Goal: Information Seeking & Learning: Compare options

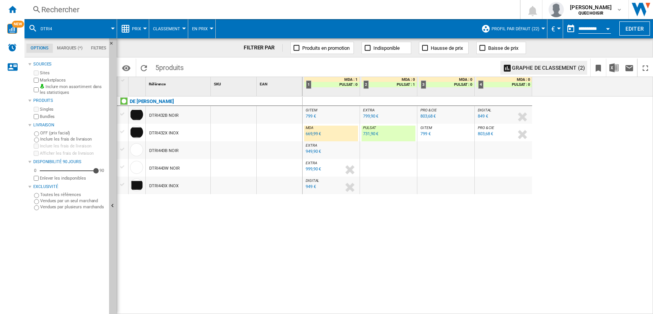
click at [175, 7] on div "Rechercher" at bounding box center [270, 9] width 459 height 11
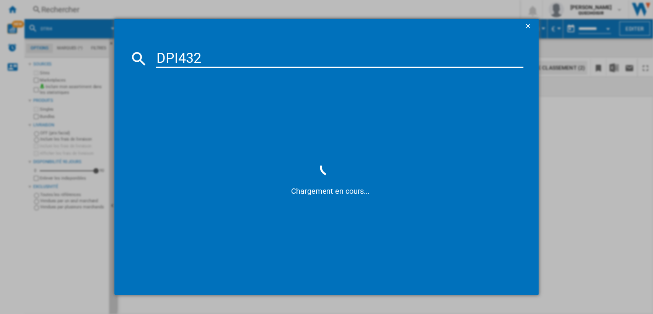
type input "DPI432"
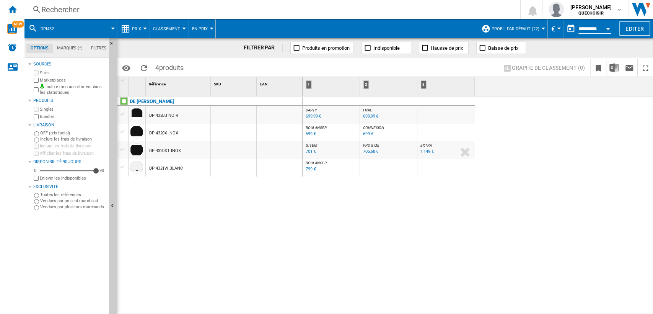
click at [207, 244] on div "DE [PERSON_NAME] DPI4320B NOIR DPI4320X INOX DPI4320XT INOX DPI4321W BLANC" at bounding box center [209, 203] width 185 height 214
click at [309, 153] on div "701 €" at bounding box center [311, 151] width 10 height 5
click at [116, 10] on div "Rechercher" at bounding box center [270, 9] width 459 height 11
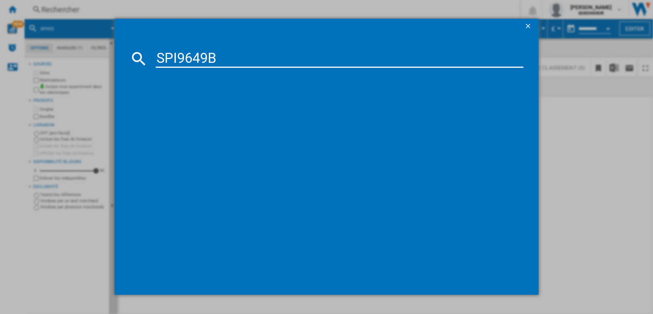
drag, startPoint x: 195, startPoint y: 56, endPoint x: 343, endPoint y: 45, distance: 148.0
click at [307, 51] on input "SPI9649B" at bounding box center [340, 58] width 368 height 18
type input "SPI96"
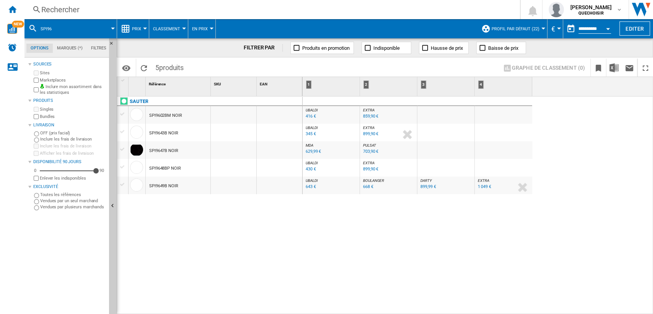
click at [124, 186] on div at bounding box center [123, 184] width 8 height 7
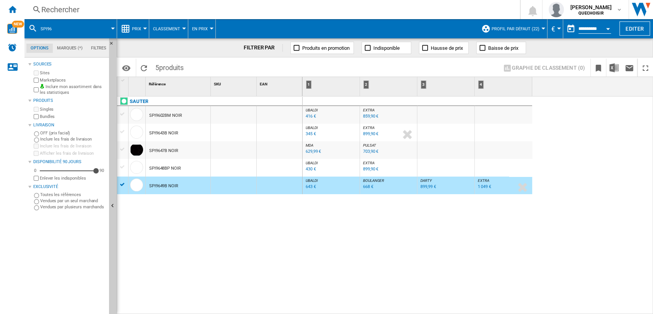
click at [365, 185] on div "668 €" at bounding box center [368, 186] width 10 height 5
click at [105, 9] on div "Rechercher" at bounding box center [270, 9] width 459 height 11
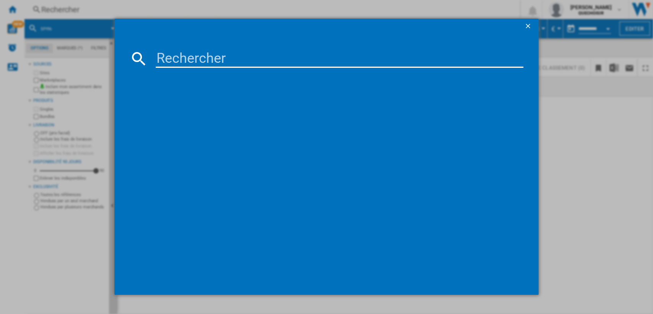
paste input "SI964NM"
type input "SI964"
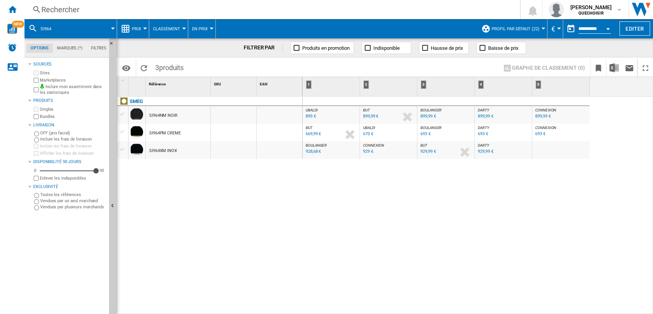
click at [310, 115] on div "899 €" at bounding box center [311, 116] width 10 height 5
click at [318, 151] on div "928,68 €" at bounding box center [313, 151] width 15 height 5
click at [368, 132] on div "670 €" at bounding box center [368, 133] width 10 height 5
click at [485, 151] on div "929,99 €" at bounding box center [485, 151] width 15 height 5
click at [482, 134] on div "693 €" at bounding box center [483, 133] width 10 height 5
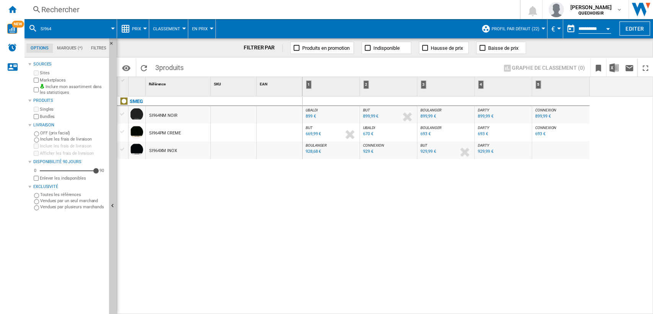
click at [421, 133] on div "693 €" at bounding box center [425, 133] width 10 height 5
click at [367, 132] on div "670 €" at bounding box center [368, 133] width 10 height 5
click at [182, 10] on div "Rechercher" at bounding box center [270, 9] width 459 height 11
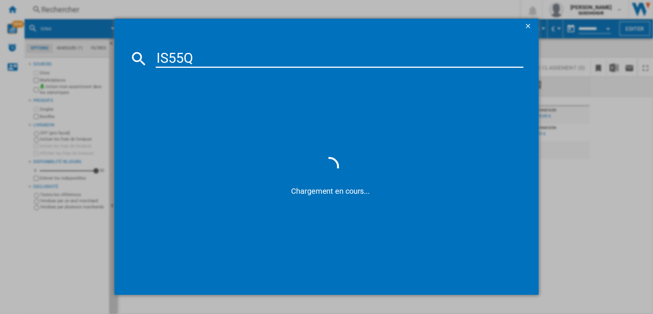
type input "IS55"
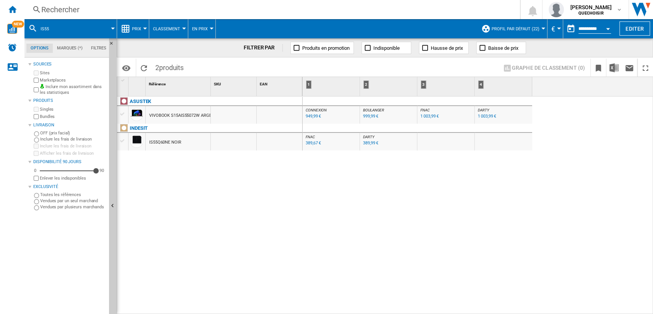
click at [252, 183] on div "ASUSTEK VIVOBOOK S15AIS55072W ARGENT INDESIT IS55Q60NE NOIR" at bounding box center [209, 203] width 185 height 214
click at [86, 14] on div "Rechercher" at bounding box center [270, 9] width 459 height 11
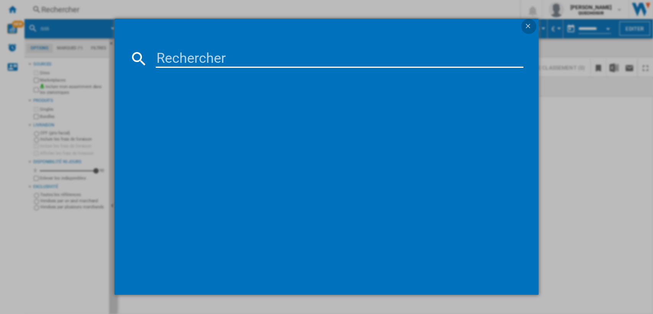
click at [530, 26] on ng-md-icon "getI18NText('BUTTONS.CLOSE_DIALOG')" at bounding box center [528, 26] width 9 height 9
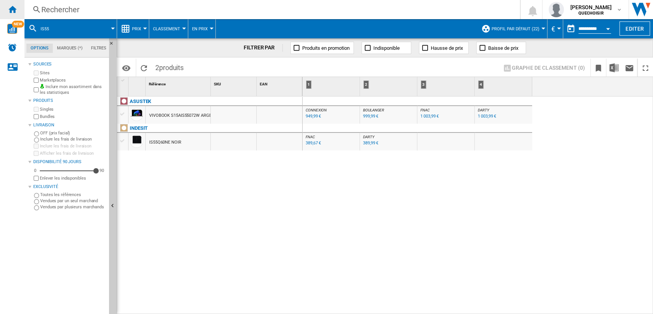
click at [8, 10] on ng-md-icon "Accueil" at bounding box center [12, 9] width 9 height 9
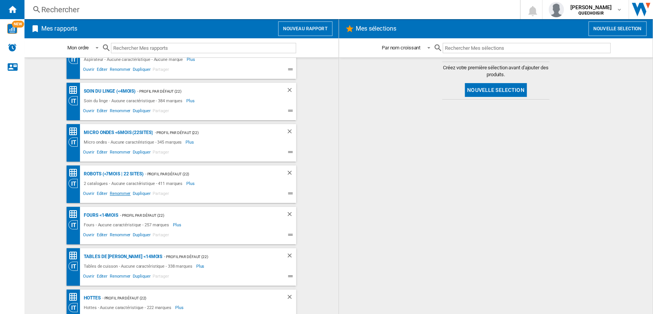
scroll to position [127, 0]
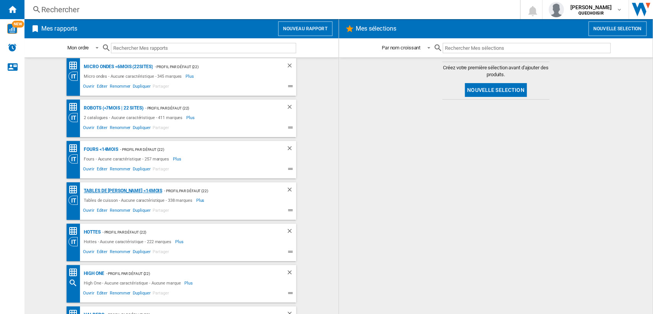
click at [99, 187] on div "Tables de [PERSON_NAME] <14mois" at bounding box center [122, 191] width 80 height 10
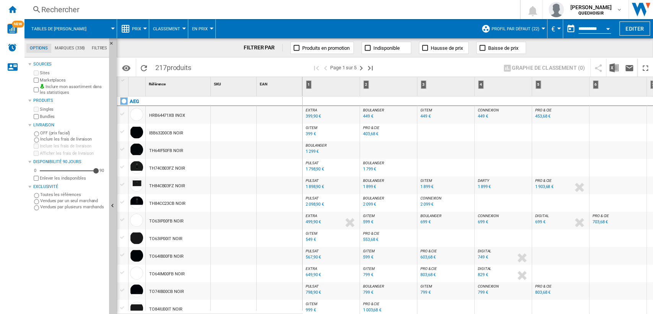
click at [66, 47] on md-tab-item "Marques (338)" at bounding box center [69, 48] width 37 height 9
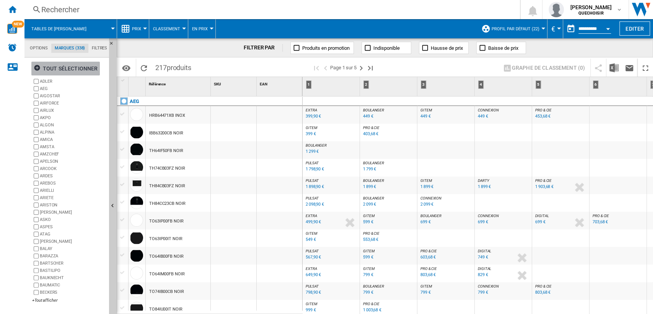
click at [62, 67] on div "tout sélectionner" at bounding box center [66, 69] width 64 height 14
click at [47, 299] on div "+Tout afficher" at bounding box center [69, 300] width 74 height 6
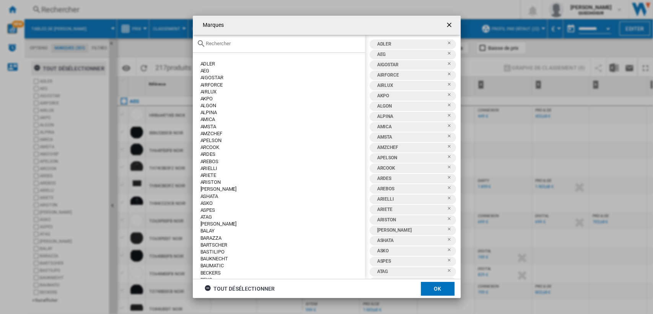
click at [244, 42] on input "text" at bounding box center [283, 44] width 155 height 6
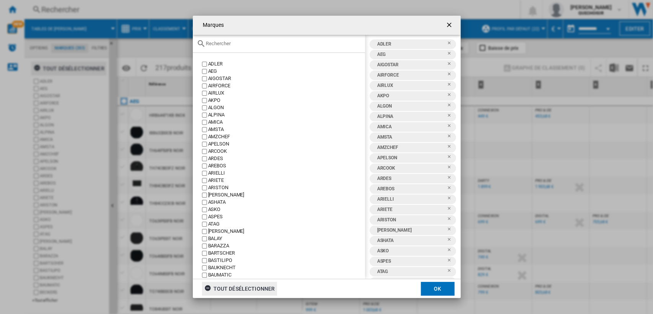
click at [251, 288] on div "tout désélectionner" at bounding box center [239, 288] width 71 height 14
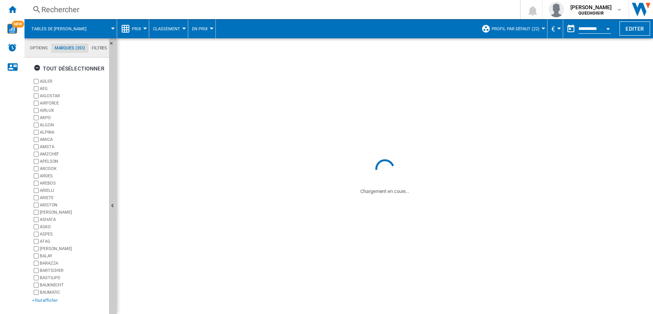
click at [52, 300] on div "+Tout afficher" at bounding box center [69, 300] width 74 height 6
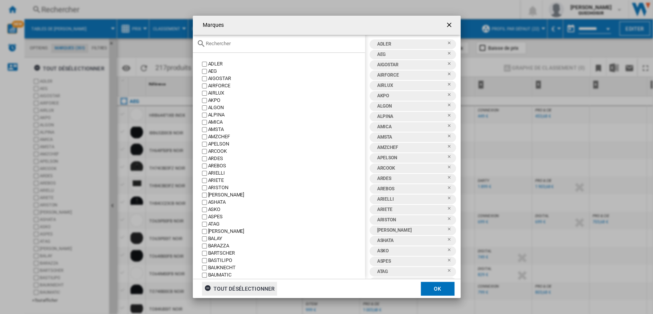
drag, startPoint x: 221, startPoint y: 288, endPoint x: 241, endPoint y: 136, distance: 153.1
click at [221, 287] on div "tout désélectionner" at bounding box center [239, 288] width 71 height 14
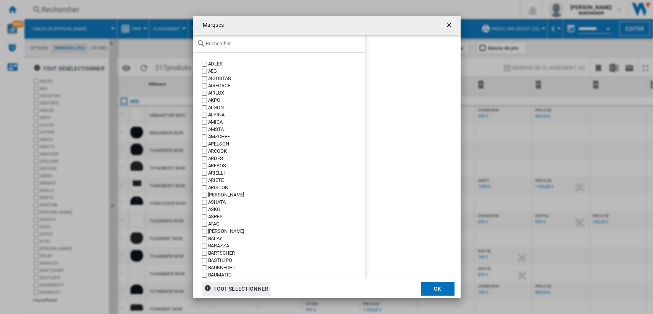
click at [233, 43] on input "Marques ADLER ..." at bounding box center [283, 44] width 155 height 6
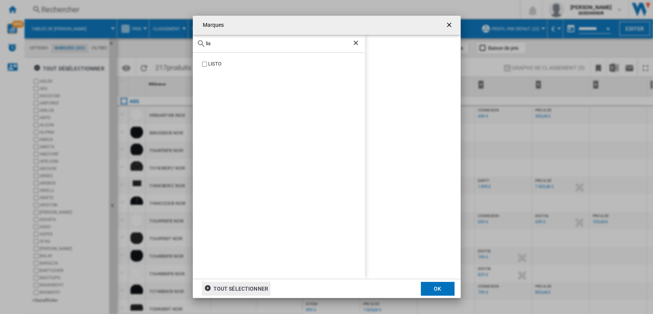
click at [207, 64] on label "LISTO" at bounding box center [282, 63] width 164 height 7
drag, startPoint x: 222, startPoint y: 44, endPoint x: 189, endPoint y: 44, distance: 32.9
click at [189, 44] on div "Marques lis LISTO LISTO tout sélectionner OK" at bounding box center [326, 156] width 653 height 313
type input "ess"
click at [437, 282] on button "OK" at bounding box center [438, 288] width 34 height 14
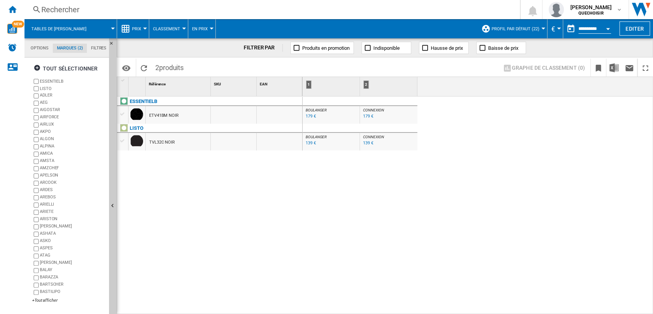
click at [91, 43] on md-tabs-canvas "Options Marques (2) Filtres Options Marques (2) Filtres" at bounding box center [70, 47] width 92 height 19
click at [95, 46] on md-tab-item "Filtres" at bounding box center [99, 48] width 24 height 9
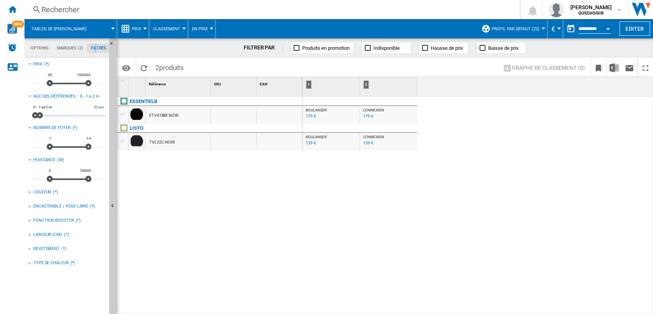
click at [308, 143] on div "139 €" at bounding box center [311, 142] width 10 height 5
drag, startPoint x: 39, startPoint y: 117, endPoint x: 45, endPoint y: 117, distance: 5.7
click at [45, 117] on span at bounding box center [45, 115] width 6 height 6
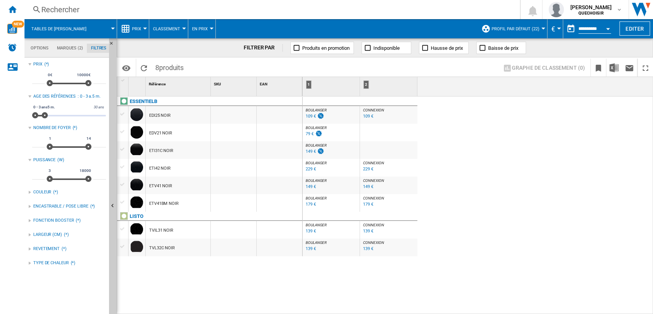
click at [309, 229] on div "139 €" at bounding box center [311, 230] width 10 height 5
click at [309, 169] on div "229 €" at bounding box center [311, 168] width 10 height 5
click at [307, 150] on div "149 €" at bounding box center [311, 151] width 10 height 5
click at [119, 11] on div "Rechercher" at bounding box center [270, 9] width 459 height 11
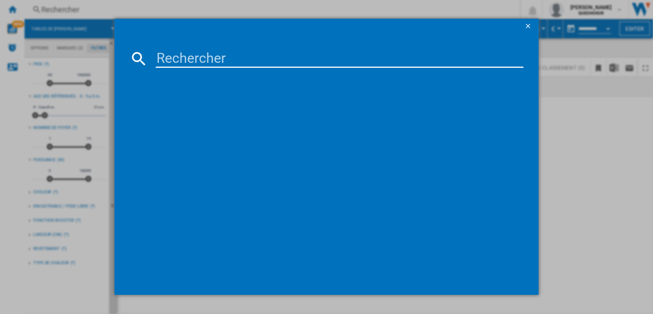
click at [181, 52] on input at bounding box center [340, 58] width 368 height 18
drag, startPoint x: 182, startPoint y: 55, endPoint x: 188, endPoint y: 54, distance: 6.5
click at [188, 54] on input "T67TTX4L0" at bounding box center [340, 58] width 368 height 18
click at [228, 54] on input "T67 TX4L0" at bounding box center [340, 58] width 368 height 18
click at [177, 55] on input "T67 TX4L0" at bounding box center [340, 58] width 368 height 18
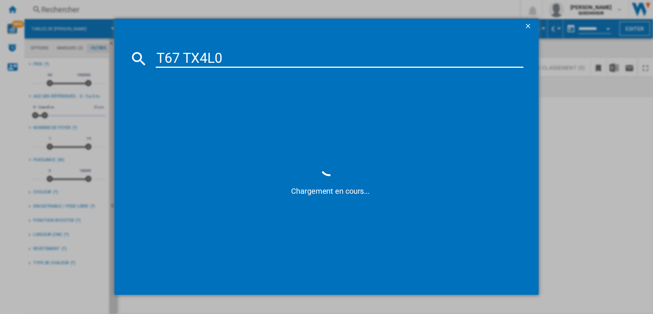
type input "T6 TX4L0"
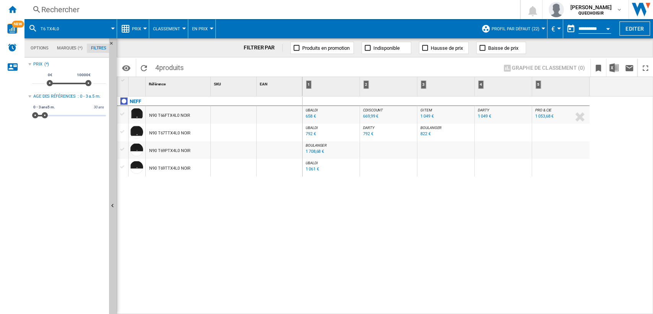
click at [370, 127] on span "DARTY" at bounding box center [368, 127] width 11 height 4
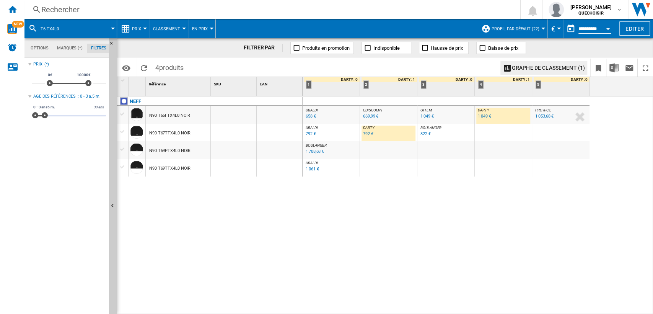
click at [418, 126] on div "BOULANGER : FR BOULANGER -1.0 % 822 € % N/A BOULANGER : FR BOULANGER" at bounding box center [445, 133] width 57 height 18
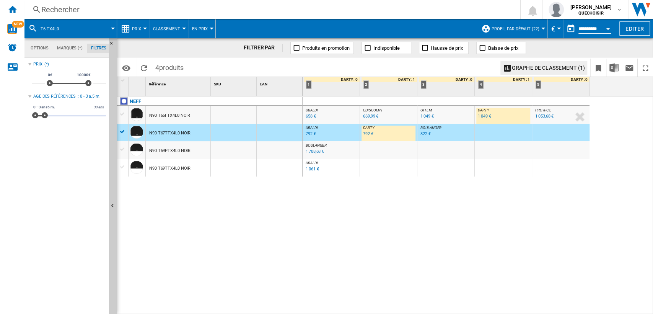
click at [426, 128] on span "BOULANGER" at bounding box center [430, 127] width 21 height 4
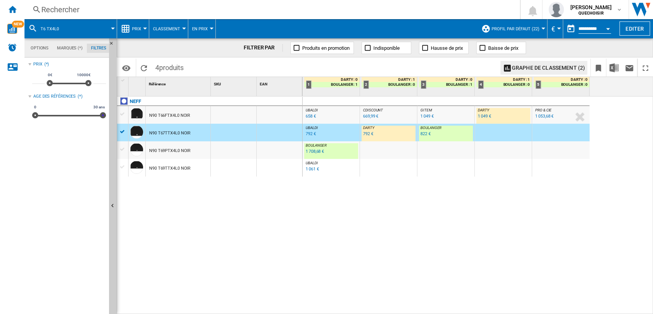
drag, startPoint x: 47, startPoint y: 115, endPoint x: 119, endPoint y: 115, distance: 72.7
click at [119, 115] on div "Options Marques (*) Filtres Options Marques (*) Filtres Sources Sites Marketpla…" at bounding box center [338, 175] width 628 height 275
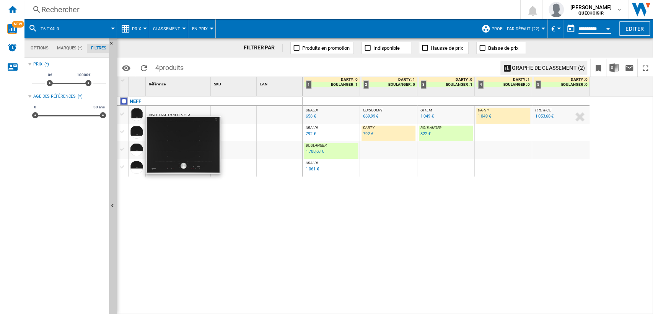
click at [132, 7] on div "Rechercher" at bounding box center [270, 9] width 459 height 11
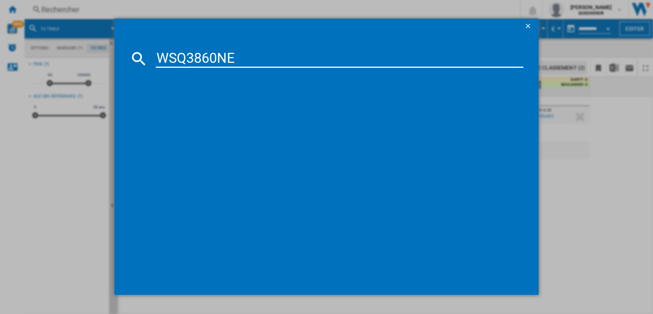
type input "WSQ3860NE"
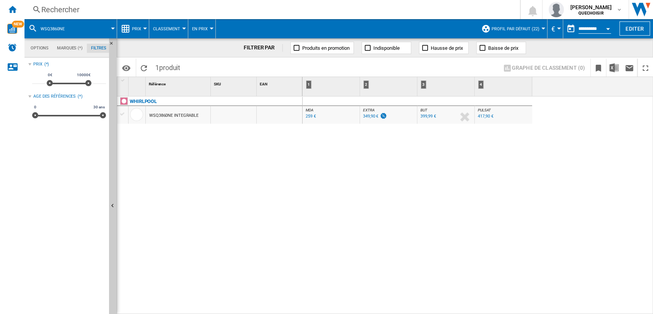
click at [76, 7] on div "Rechercher" at bounding box center [270, 9] width 459 height 11
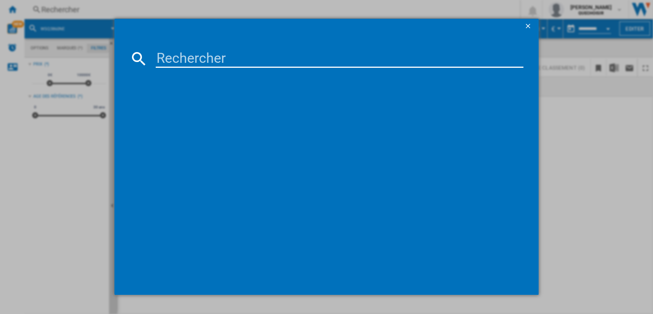
type input "WSQ2160NE"
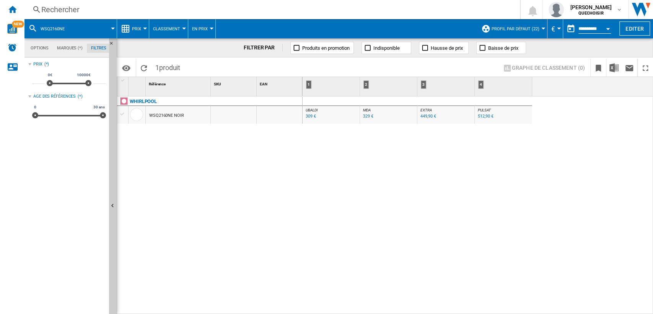
click at [313, 117] on div "309 €" at bounding box center [311, 116] width 10 height 5
click at [138, 10] on div "Rechercher" at bounding box center [270, 9] width 459 height 11
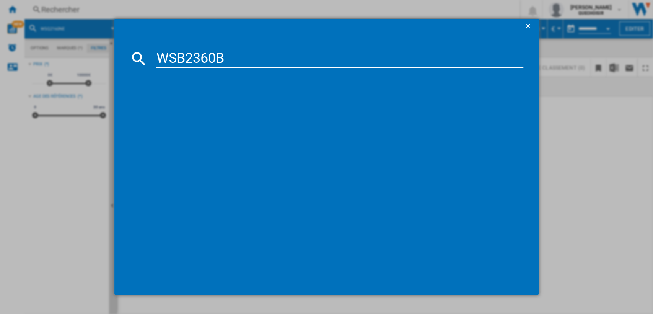
type input "WSB2360"
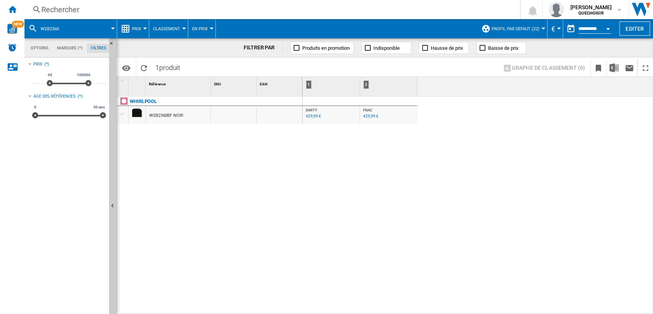
click at [309, 118] on div "429,99 €" at bounding box center [313, 116] width 15 height 5
click at [135, 11] on div "Rechercher" at bounding box center [270, 9] width 459 height 11
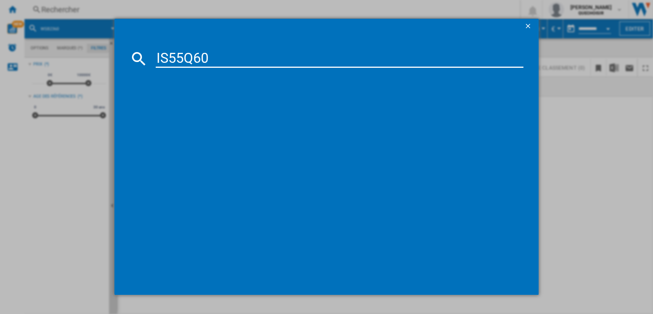
type input "IS55Q6"
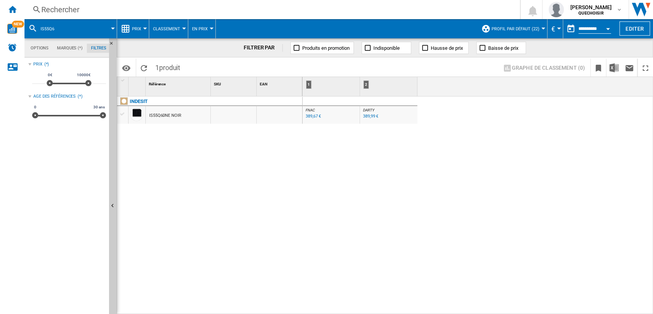
drag, startPoint x: 224, startPoint y: 132, endPoint x: 349, endPoint y: 121, distance: 125.6
click at [343, 121] on div "1 Référence 1 SKU 1 EAN 1 INDESIT IS55Q60NE NOIR 1 1 : : : 2 2 : : : FNAC : FNA…" at bounding box center [384, 195] width 535 height 236
click at [371, 118] on div "389,99 €" at bounding box center [370, 116] width 15 height 5
click at [108, 9] on div "Rechercher" at bounding box center [270, 9] width 459 height 11
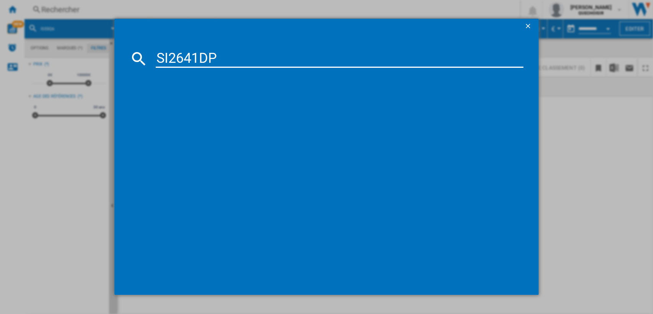
type input "SI2641DP"
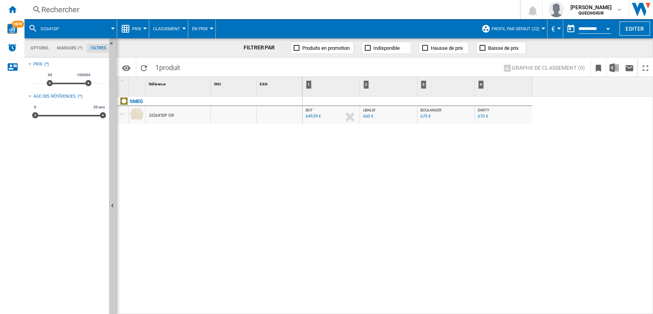
click at [110, 10] on div "Rechercher" at bounding box center [270, 9] width 459 height 11
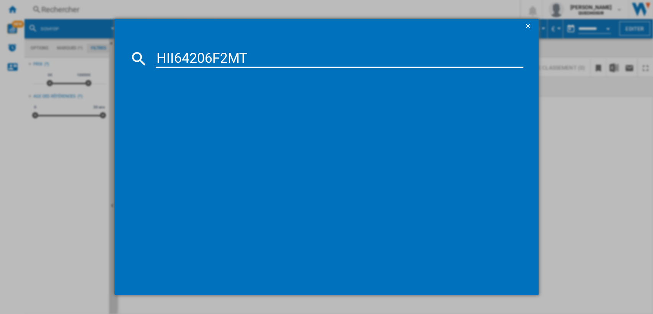
type input "HII64206F2MT"
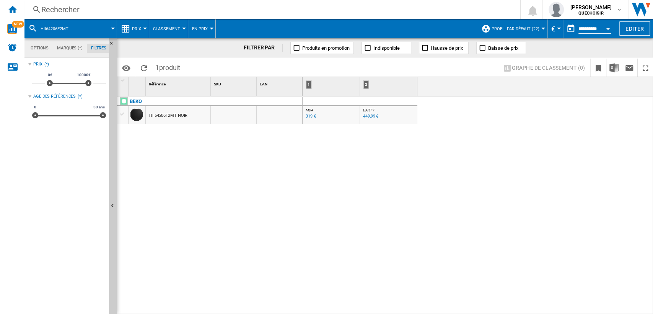
click at [371, 114] on div "449,99 €" at bounding box center [370, 116] width 15 height 5
click at [148, 10] on div "Rechercher" at bounding box center [270, 9] width 459 height 11
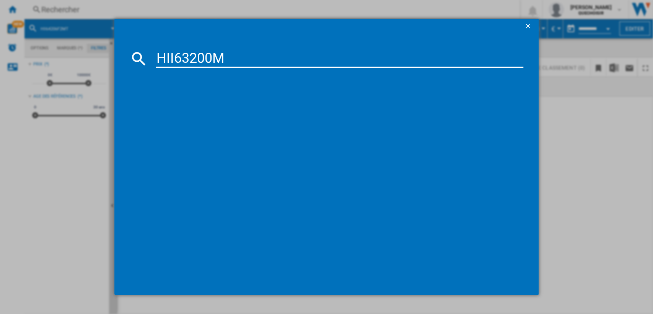
type input "HII63200"
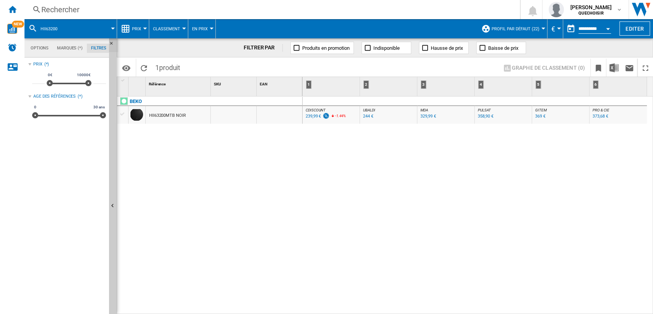
click at [112, 44] on ng-md-icon "Masquer" at bounding box center [113, 45] width 9 height 9
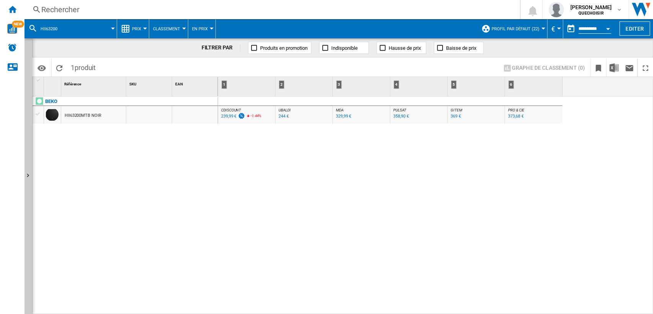
click at [282, 117] on div "244 €" at bounding box center [283, 116] width 10 height 5
click at [69, 7] on div "Rechercher" at bounding box center [270, 9] width 459 height 11
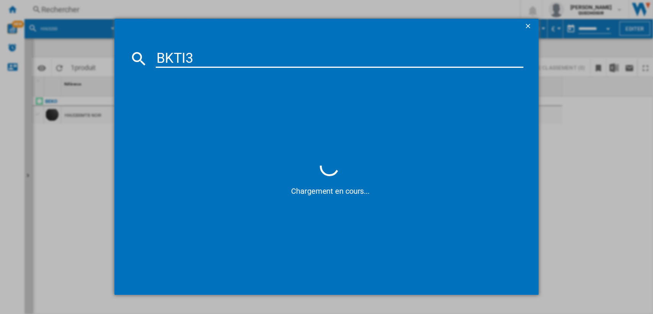
type input "BKTI"
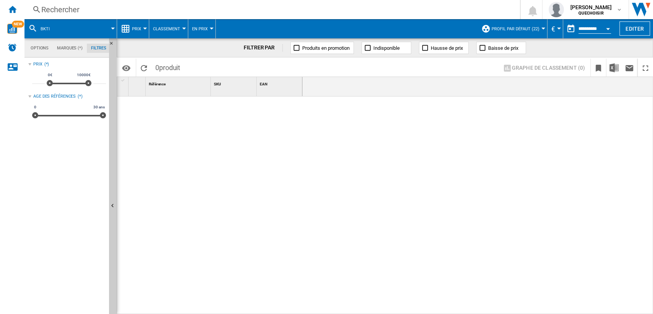
click at [113, 7] on div "Rechercher" at bounding box center [270, 9] width 459 height 11
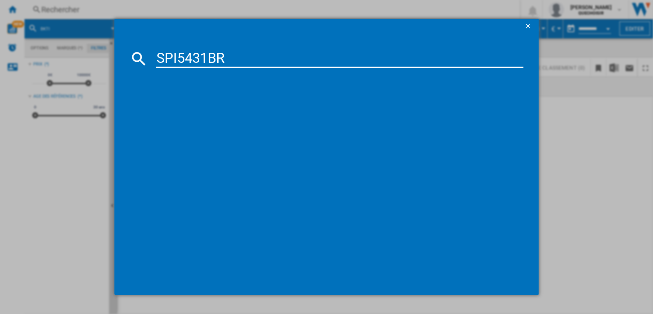
type input "SPI5431BR"
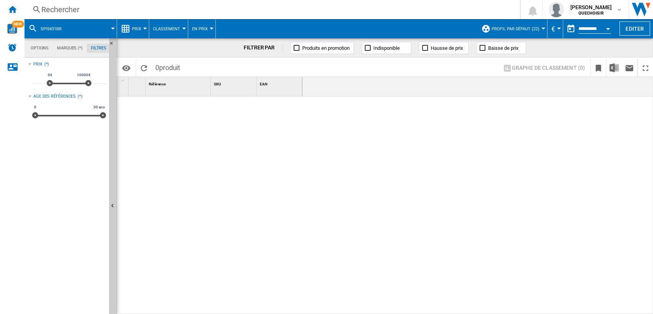
click at [85, 7] on div "Rechercher" at bounding box center [270, 9] width 459 height 11
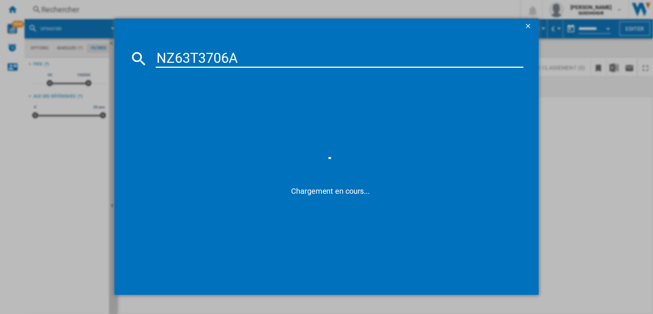
type input "NZ63T3706"
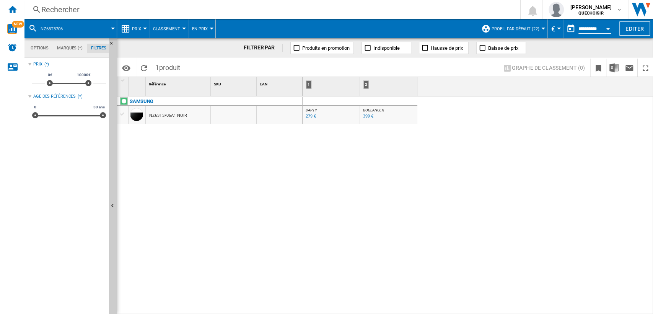
click at [181, 13] on div "Rechercher" at bounding box center [270, 9] width 459 height 11
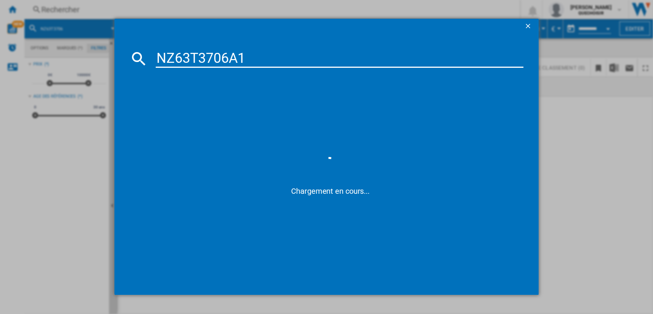
click at [192, 59] on input "NZ63T3706A1" at bounding box center [340, 58] width 368 height 18
click at [267, 58] on input "NZ6 T3706A1" at bounding box center [340, 58] width 368 height 18
type input "NZ6 T3706"
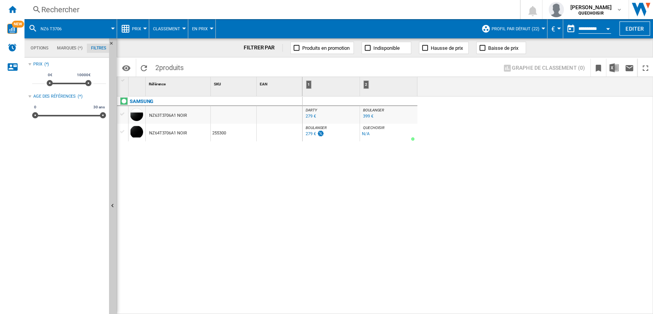
drag, startPoint x: 296, startPoint y: 161, endPoint x: 275, endPoint y: 123, distance: 43.2
click at [281, 146] on div "SAMSUNG NZ63T3706A1 NOIR NZ64T3706A1 NOIR 255300" at bounding box center [209, 203] width 185 height 214
drag, startPoint x: 94, startPoint y: 3, endPoint x: 99, endPoint y: 10, distance: 8.0
click at [94, 3] on div "Rechercher Rechercher 0 [PERSON_NAME] QUECHOISIR QUECHOISIR Mes paramètres Se d…" at bounding box center [338, 9] width 628 height 19
click at [105, 13] on div "Rechercher" at bounding box center [270, 9] width 459 height 11
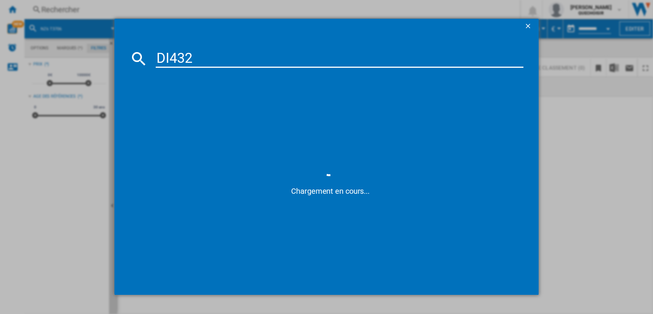
type input "D I432"
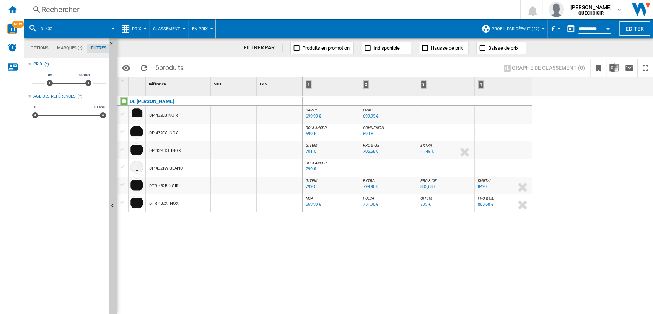
click at [81, 12] on div "Rechercher" at bounding box center [270, 9] width 459 height 11
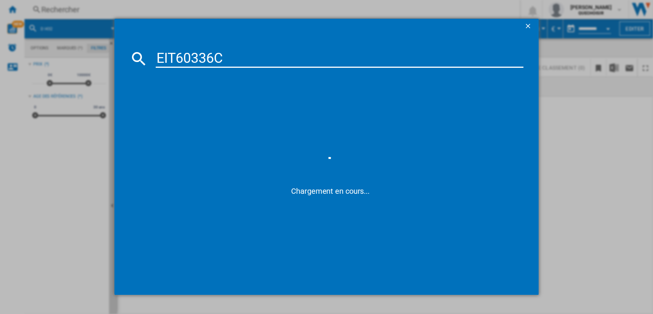
type input "EIT60336"
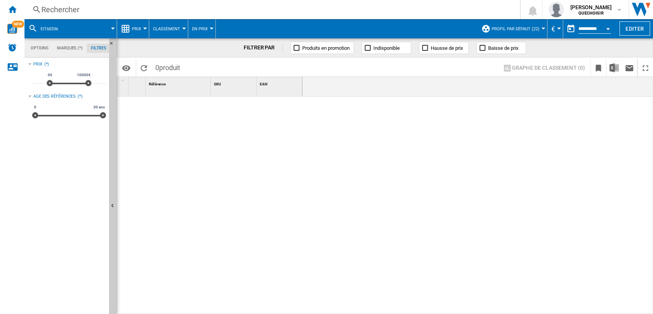
click at [56, 13] on div "Rechercher" at bounding box center [270, 9] width 459 height 11
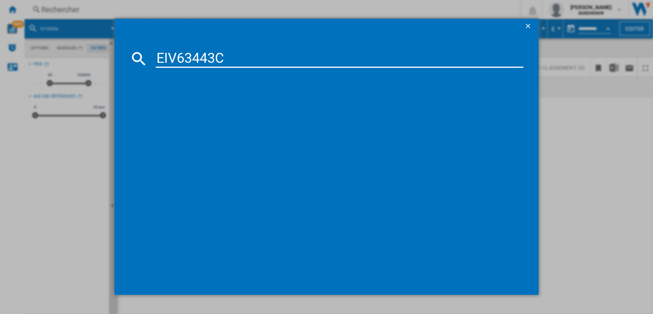
type input "EIV63443"
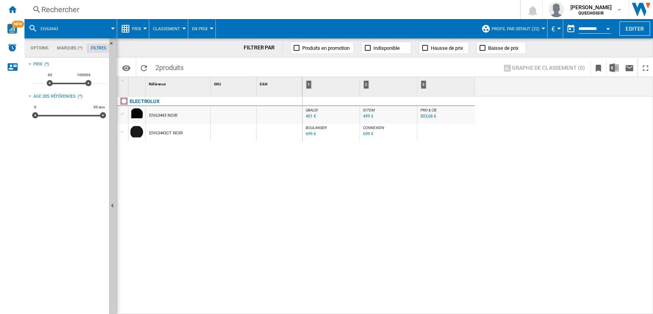
click at [311, 132] on div "699 €" at bounding box center [311, 133] width 10 height 5
click at [307, 134] on div "699 €" at bounding box center [311, 133] width 10 height 5
click at [85, 8] on div "Rechercher" at bounding box center [270, 9] width 459 height 11
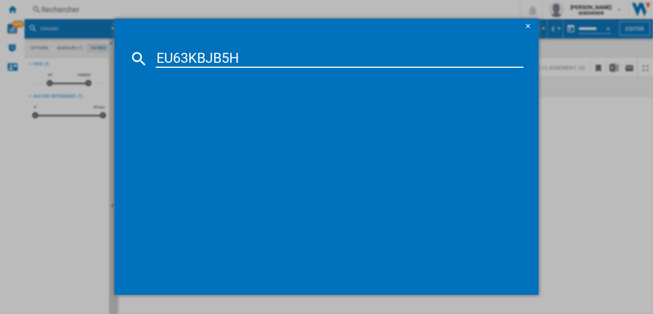
type input "EU63KBJB5"
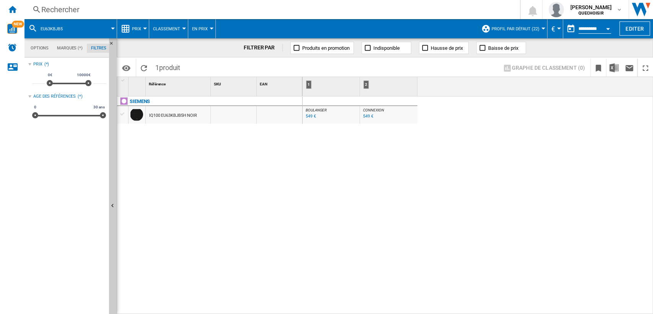
click at [314, 115] on div "549 €" at bounding box center [311, 116] width 10 height 5
click at [180, 11] on div "Rechercher" at bounding box center [270, 9] width 459 height 11
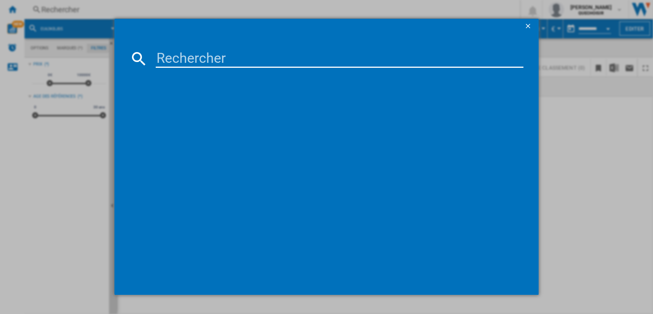
type input "T67TTX4L0"
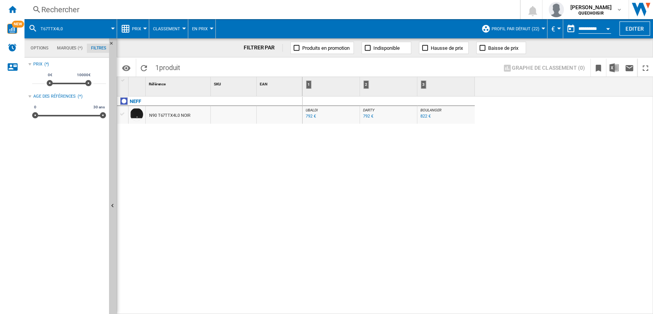
click at [106, 13] on div "Rechercher" at bounding box center [270, 9] width 459 height 11
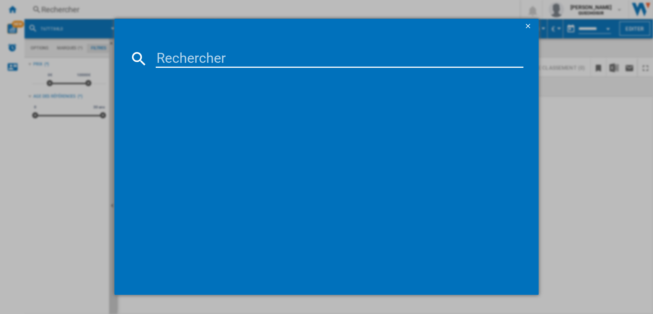
type input "T56NBJ1L0"
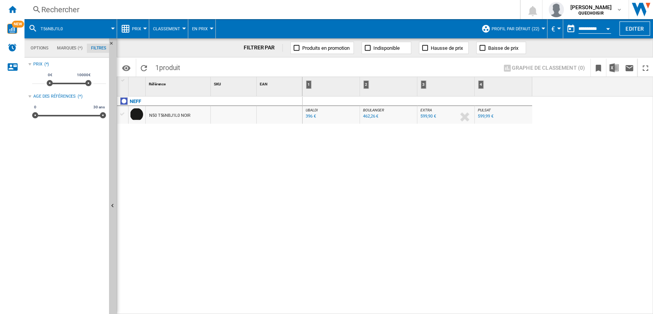
click at [122, 8] on div "Rechercher" at bounding box center [270, 9] width 459 height 11
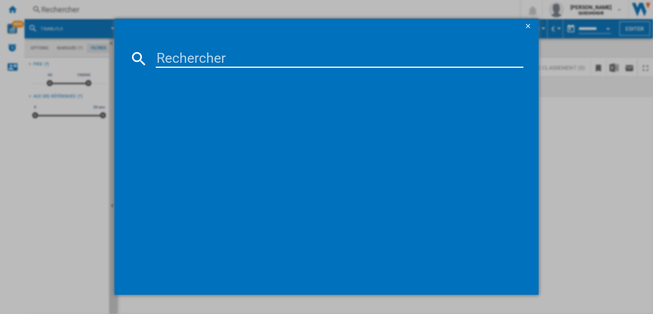
type input "T56FHL1L0"
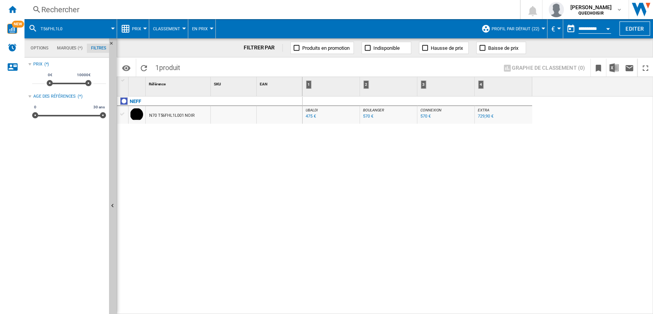
click at [146, 11] on div "Rechercher" at bounding box center [270, 9] width 459 height 11
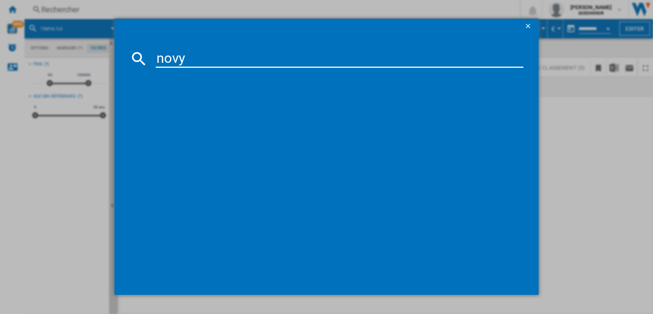
type input "novy"
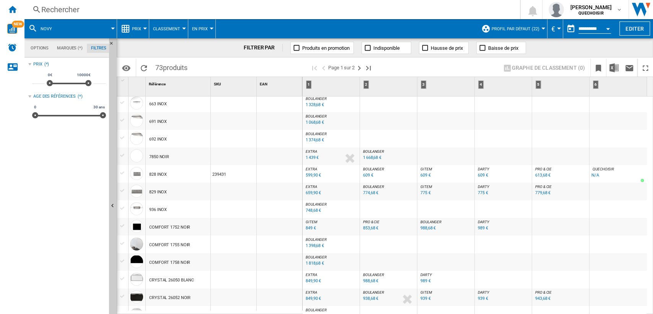
scroll to position [212, 0]
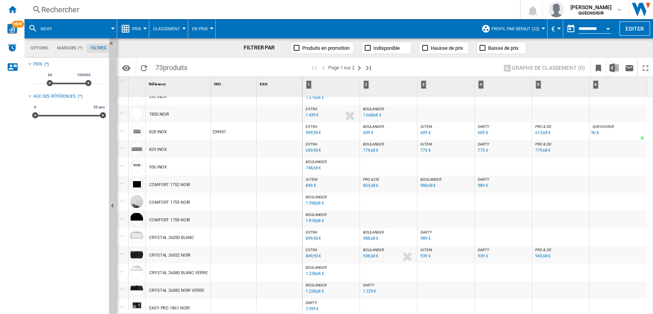
click at [425, 186] on div "988,68 €" at bounding box center [427, 185] width 15 height 5
click at [483, 249] on span "DARTY" at bounding box center [483, 249] width 11 height 4
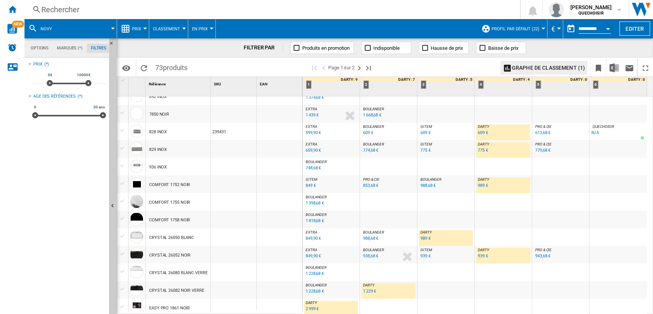
click at [373, 248] on span "BOULANGER" at bounding box center [373, 249] width 21 height 4
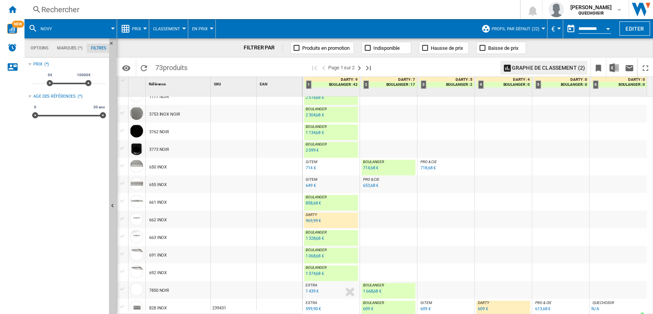
scroll to position [0, 0]
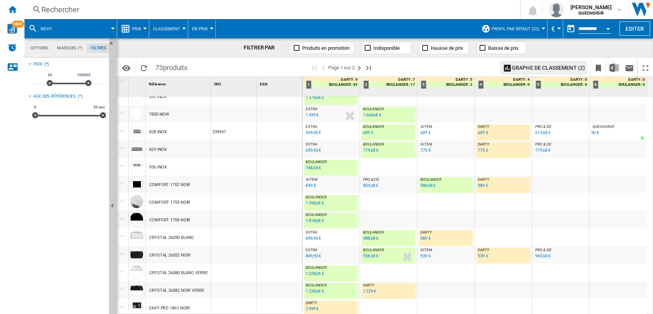
click at [480, 184] on div "989 €" at bounding box center [483, 185] width 10 height 5
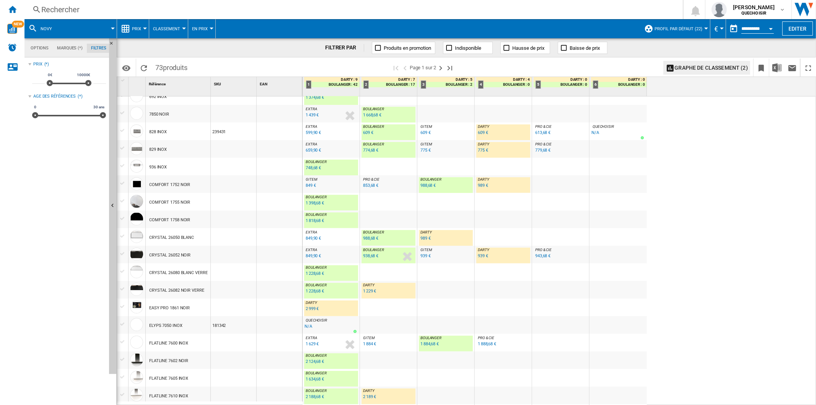
scroll to position [212, 0]
